Goal: Task Accomplishment & Management: Use online tool/utility

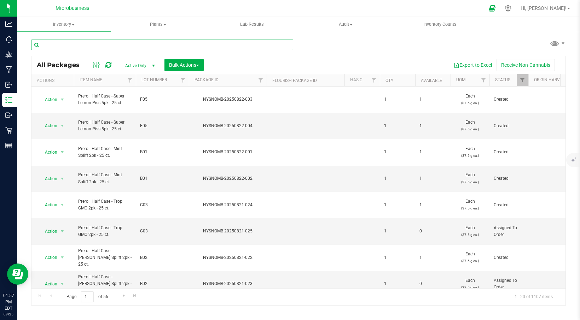
click at [68, 46] on input "text" at bounding box center [162, 45] width 262 height 11
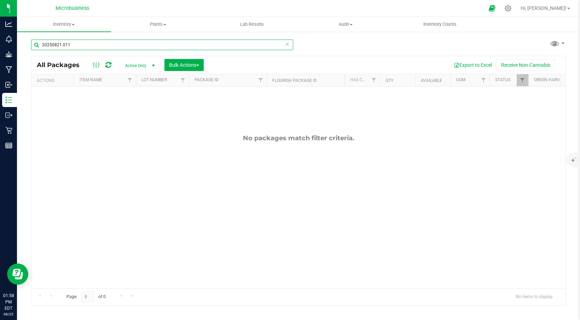
click at [63, 44] on input "20250821 011" at bounding box center [162, 45] width 262 height 11
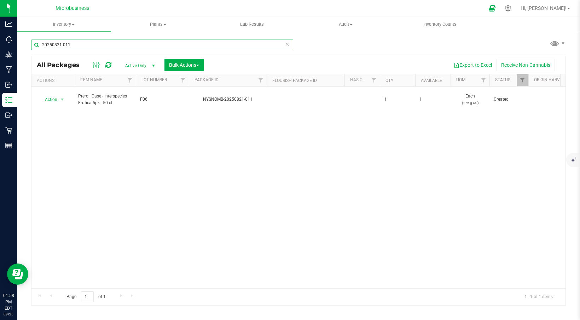
type input "20250821-011"
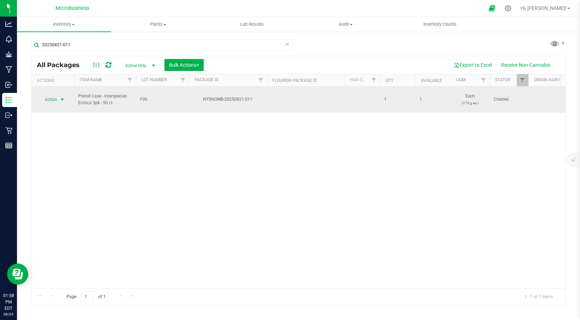
click at [65, 97] on span "select" at bounding box center [62, 100] width 6 height 6
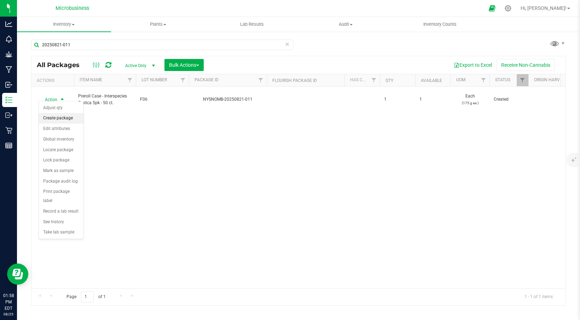
click at [61, 117] on li "Create package" at bounding box center [61, 118] width 45 height 11
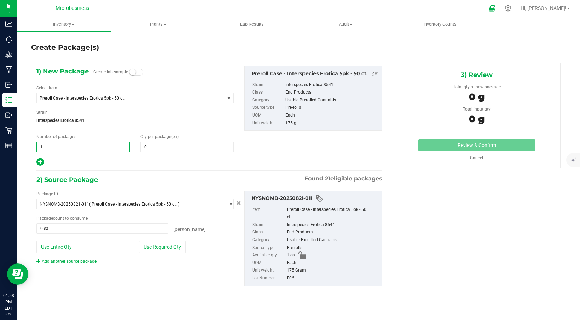
click at [112, 143] on span "1 1" at bounding box center [82, 147] width 93 height 11
type input "2"
click at [171, 91] on div "Select Item Preroll Case - Interspecies [GEOGRAPHIC_DATA] 5pk - 50 ct. Bucked F…" at bounding box center [134, 94] width 197 height 19
click at [171, 94] on span "Preroll Case - Interspecies Erotica 5pk - 50 ct." at bounding box center [131, 98] width 188 height 10
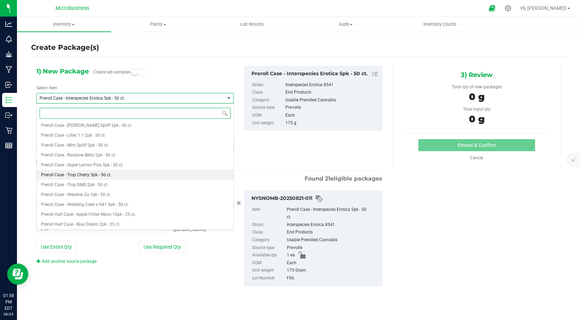
scroll to position [572, 0]
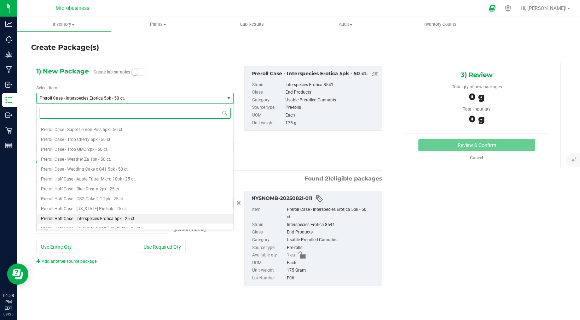
click at [89, 217] on span "Preroll Half Case - Interspecies Erotica 5pk - 25 ct." at bounding box center [88, 218] width 94 height 5
type input "1"
type input "0"
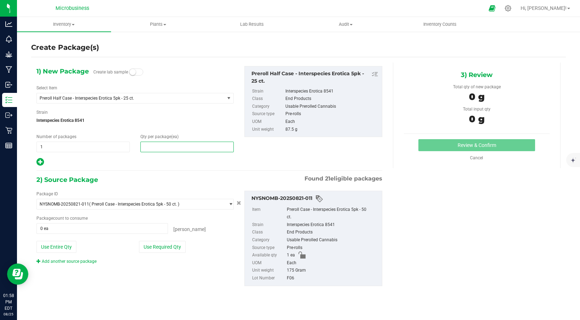
drag, startPoint x: 151, startPoint y: 148, endPoint x: 140, endPoint y: 150, distance: 11.1
click at [140, 150] on div "Qty per package (ea)" at bounding box center [187, 143] width 104 height 19
type input "1"
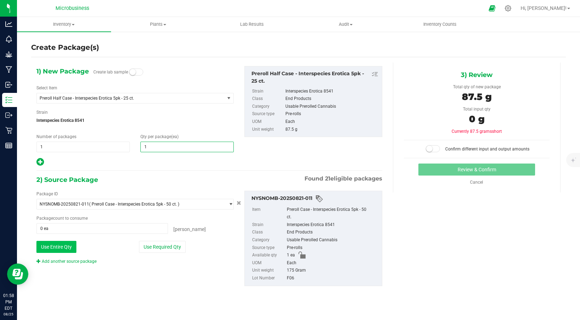
type input "1"
click at [54, 244] on button "Use Entire Qty" at bounding box center [56, 247] width 40 height 12
type input "1 ea"
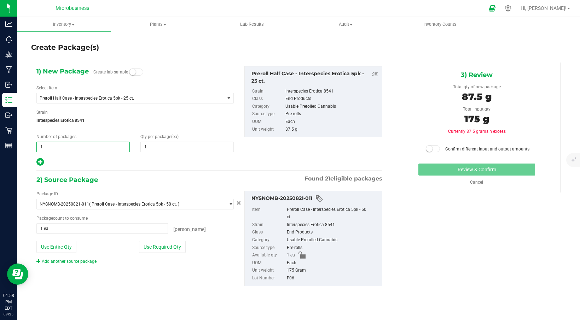
click at [45, 148] on span "1 1" at bounding box center [82, 147] width 93 height 11
type input "2"
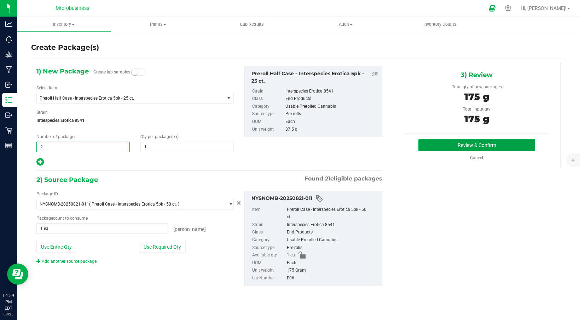
type input "2"
click at [486, 144] on button "Review & Confirm" at bounding box center [476, 145] width 117 height 12
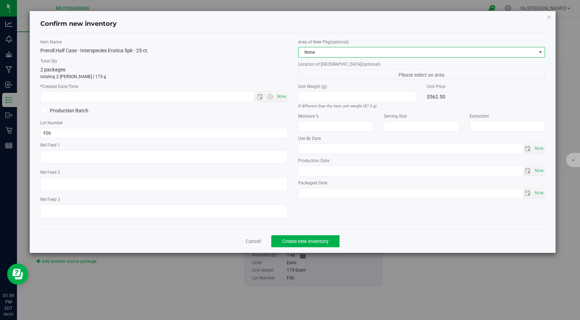
click at [528, 56] on span "None" at bounding box center [418, 52] width 238 height 10
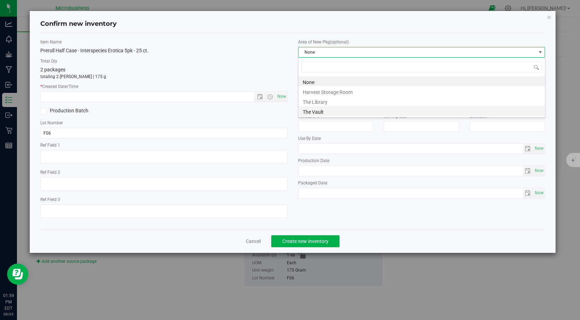
scroll to position [11, 247]
click at [328, 114] on li "The Vault" at bounding box center [422, 111] width 247 height 10
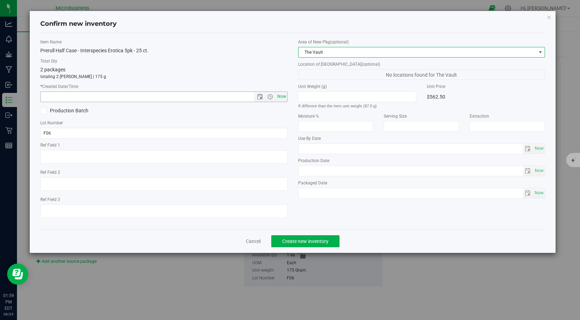
click at [283, 99] on span "Now" at bounding box center [282, 97] width 12 height 10
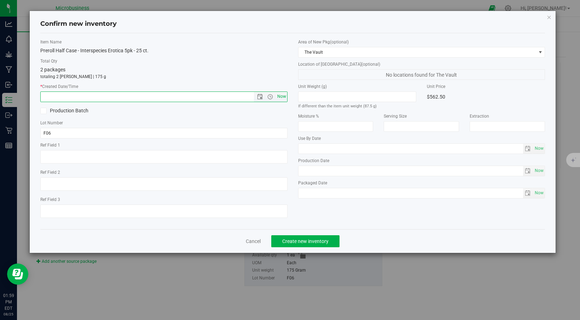
type input "[DATE] 1:59 PM"
click at [302, 244] on button "Create new inventory" at bounding box center [305, 242] width 68 height 12
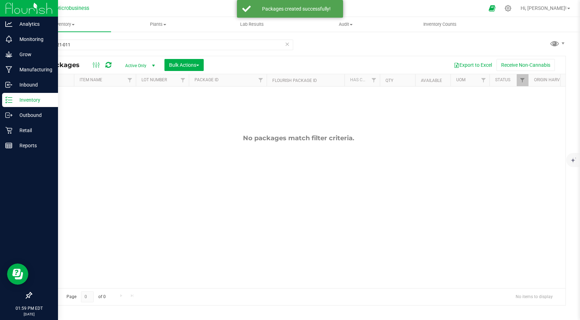
click at [24, 97] on p "Inventory" at bounding box center [33, 100] width 42 height 8
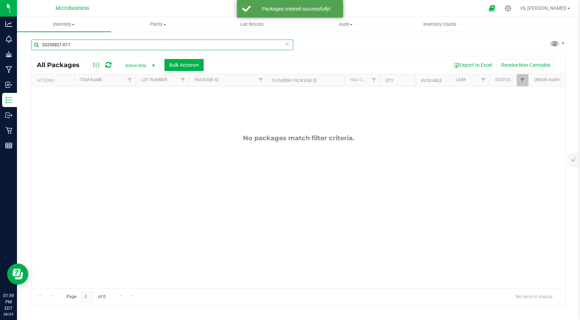
drag, startPoint x: 72, startPoint y: 45, endPoint x: 33, endPoint y: 53, distance: 40.2
click at [33, 53] on div "20250821-011" at bounding box center [162, 48] width 262 height 16
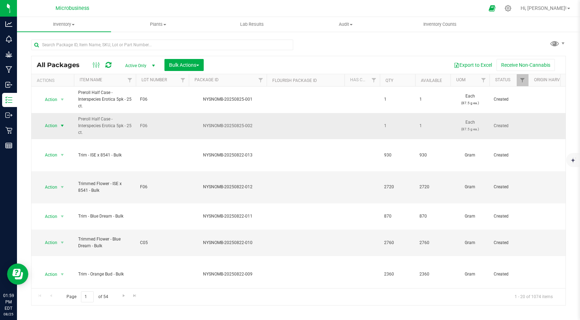
click at [63, 125] on span "select" at bounding box center [62, 126] width 6 height 6
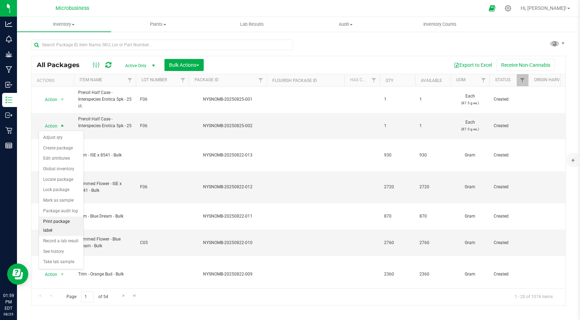
click at [63, 224] on li "Print package label" at bounding box center [61, 226] width 45 height 19
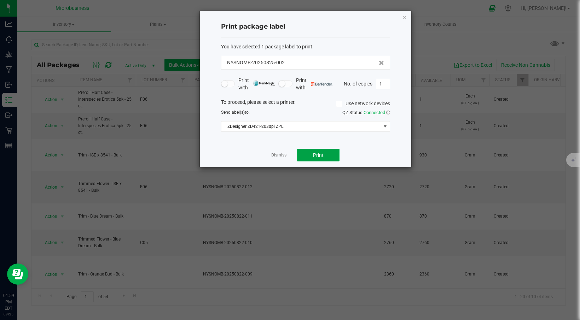
click at [310, 157] on button "Print" at bounding box center [318, 155] width 42 height 13
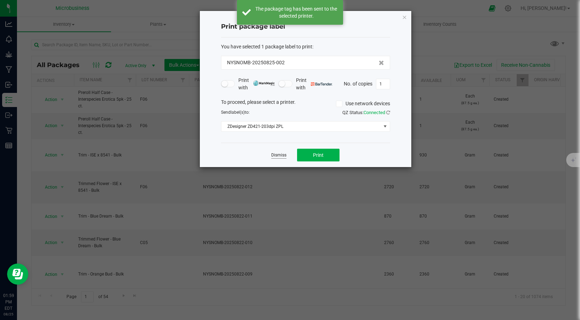
click at [280, 156] on link "Dismiss" at bounding box center [278, 155] width 15 height 6
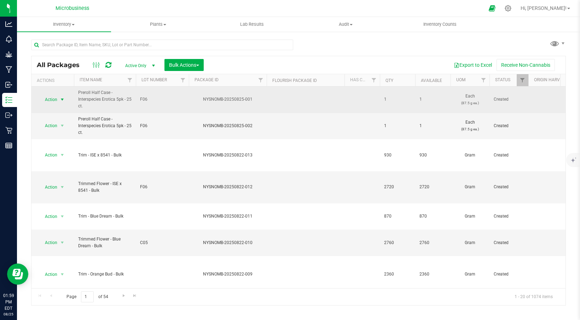
click at [64, 100] on span "select" at bounding box center [62, 100] width 6 height 6
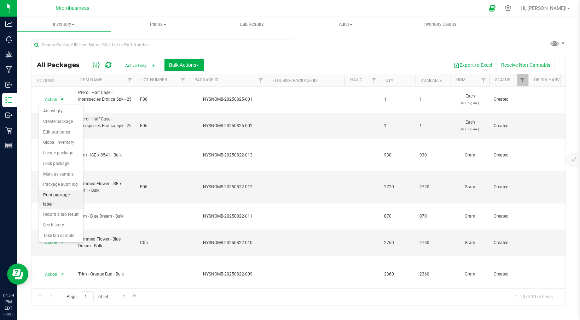
click at [71, 196] on li "Print package label" at bounding box center [61, 199] width 45 height 19
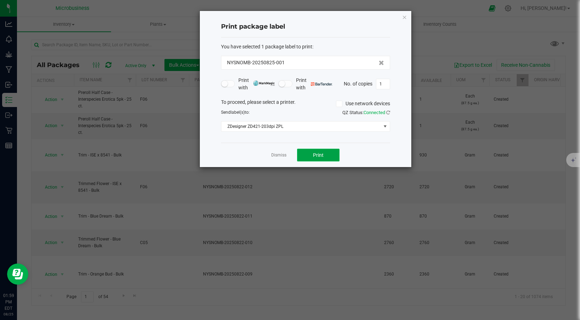
click at [308, 155] on button "Print" at bounding box center [318, 155] width 42 height 13
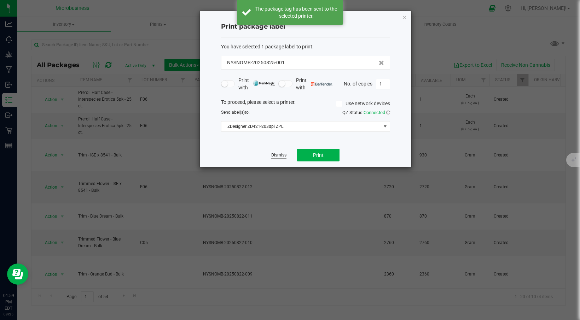
click at [277, 157] on link "Dismiss" at bounding box center [278, 155] width 15 height 6
